Goal: Subscribe to service/newsletter

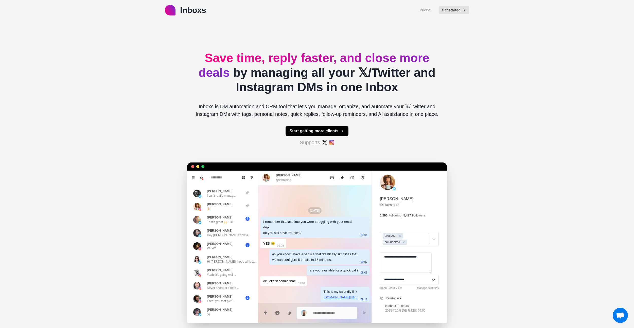
click at [424, 10] on link "Pricing" at bounding box center [425, 10] width 11 height 5
click at [453, 10] on button "Get started" at bounding box center [454, 10] width 30 height 8
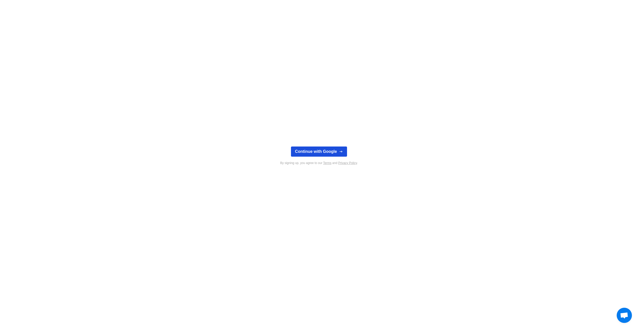
click at [317, 149] on button "Continue with Google" at bounding box center [319, 152] width 56 height 10
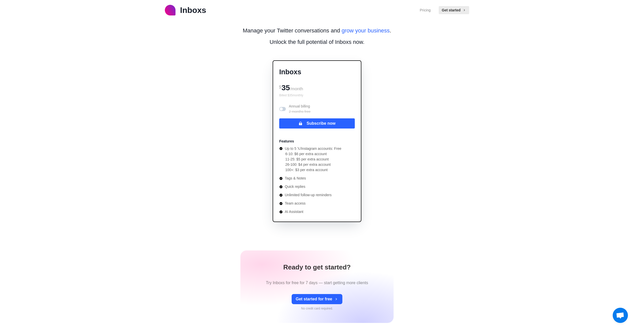
click at [468, 105] on div "Inboxs Pricing Get started Manage your Twitter conversations and grow your busi…" at bounding box center [317, 219] width 634 height 439
click at [505, 55] on div "Inboxs Pricing Get started Manage your Twitter conversations and grow your busi…" at bounding box center [317, 219] width 634 height 439
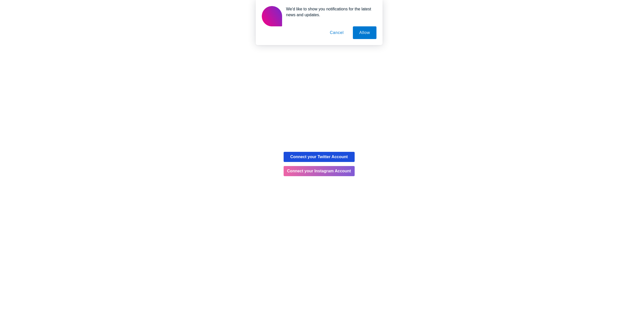
click at [343, 158] on button "Connect your Twitter Account" at bounding box center [319, 157] width 71 height 10
